Goal: Task Accomplishment & Management: Manage account settings

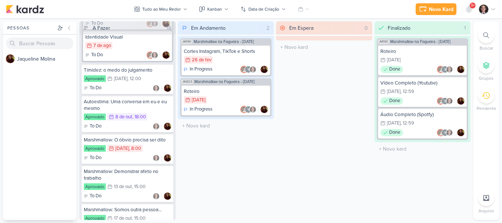
scroll to position [1101, 0]
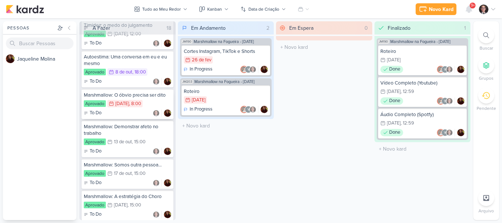
click at [140, 106] on div ", 8:00" at bounding box center [135, 103] width 12 height 5
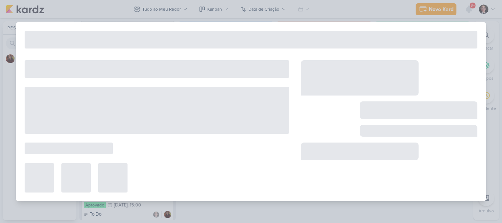
click at [140, 109] on div at bounding box center [157, 110] width 264 height 47
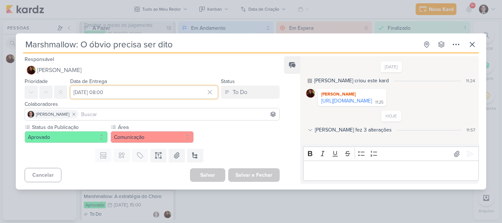
click at [168, 93] on input "[DATE] 08:00" at bounding box center [144, 92] width 148 height 13
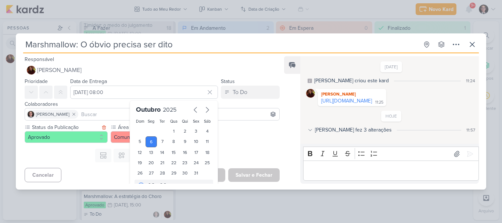
click at [76, 130] on label "Status da Publicação" at bounding box center [65, 127] width 68 height 8
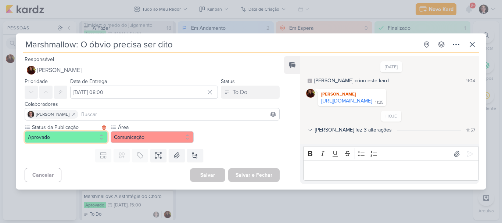
click at [63, 137] on button "Aprovado" at bounding box center [66, 137] width 83 height 12
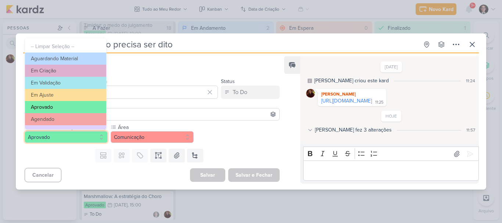
scroll to position [35, 0]
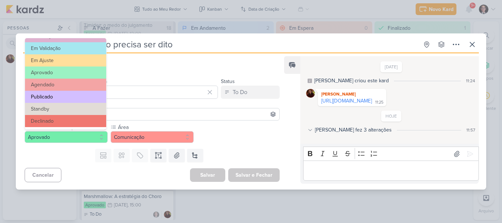
click at [63, 95] on button "Publicado" at bounding box center [65, 97] width 81 height 12
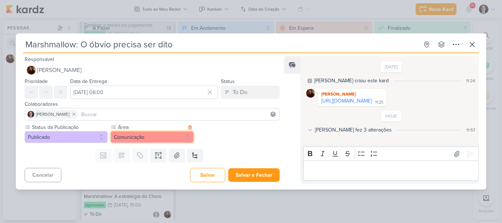
click at [159, 138] on button "Comunicação" at bounding box center [152, 137] width 83 height 12
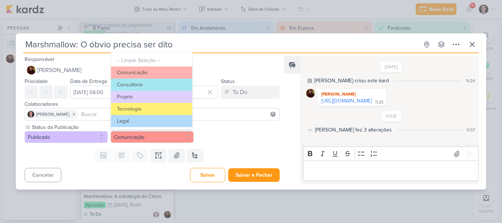
click at [247, 148] on div "O seu plano não inclui templates. Fazer upgrade... Campos customizados estão di…" at bounding box center [149, 155] width 267 height 19
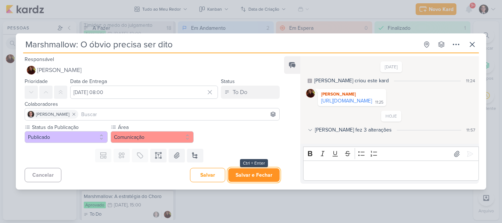
click at [245, 175] on button "Salvar e Fechar" at bounding box center [253, 175] width 51 height 14
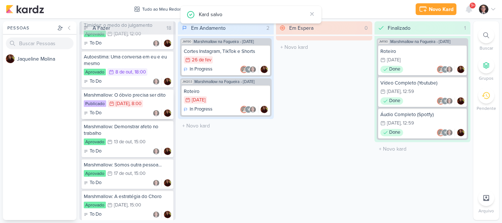
click at [127, 108] on div "Publicado 6/10 [DATE] 8:00" at bounding box center [127, 104] width 87 height 8
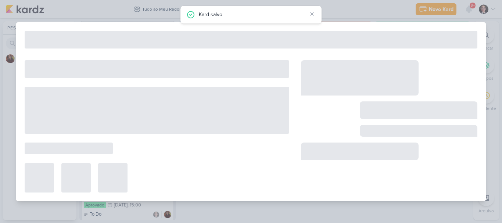
click at [127, 114] on div at bounding box center [157, 110] width 264 height 47
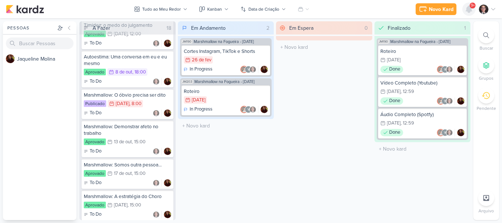
click at [470, 10] on icon at bounding box center [469, 9] width 6 height 7
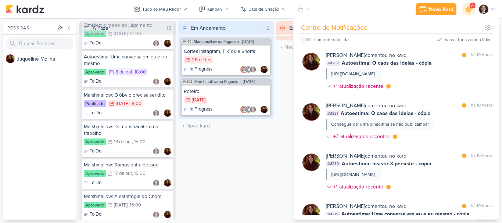
click at [257, 159] on div "Em Andamento 2 JM190 Marshmallow na Fogueira - [DATE] Cortes Instagram, TikTok …" at bounding box center [226, 120] width 96 height 199
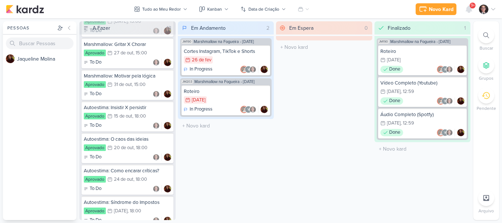
scroll to position [1314, 0]
